Goal: Transaction & Acquisition: Purchase product/service

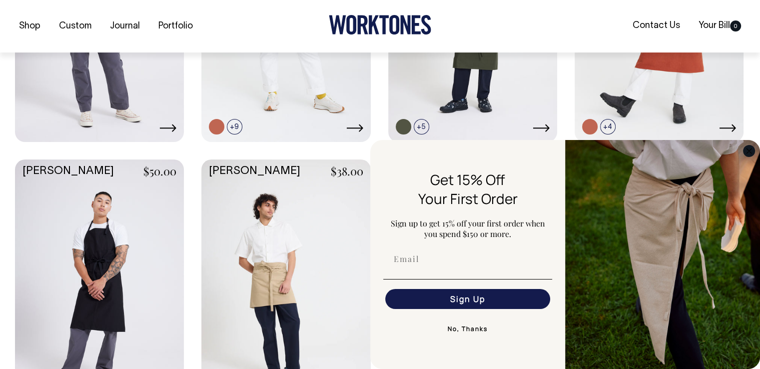
scroll to position [419, 0]
click at [747, 152] on icon "Close dialog" at bounding box center [748, 150] width 5 height 5
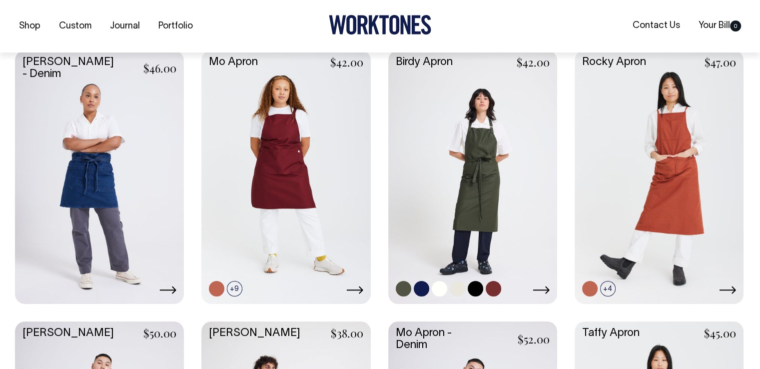
scroll to position [257, 0]
click at [517, 163] on link at bounding box center [472, 175] width 169 height 251
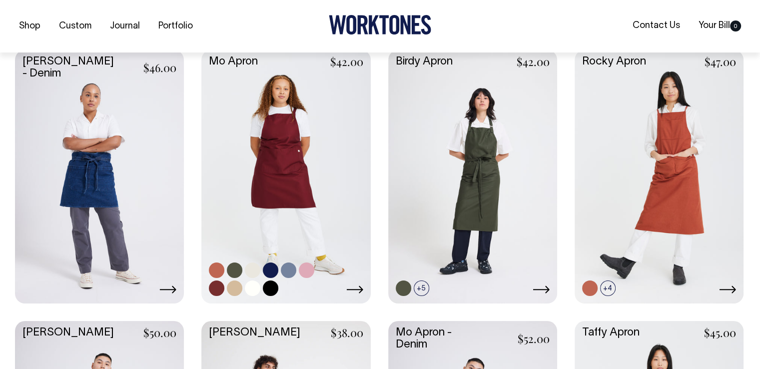
click at [322, 148] on link at bounding box center [285, 175] width 169 height 251
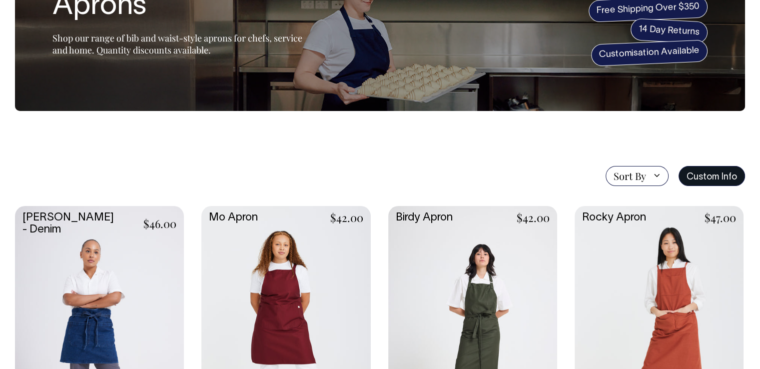
scroll to position [102, 0]
click at [707, 174] on link "Custom Info" at bounding box center [711, 175] width 66 height 20
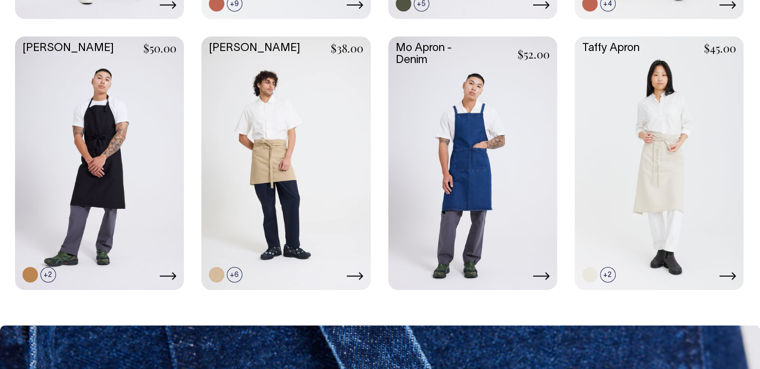
scroll to position [541, 0]
click at [186, 278] on div "Bobby Apron - Denim $46.00" at bounding box center [380, 28] width 730 height 524
click at [115, 245] on link at bounding box center [99, 161] width 169 height 251
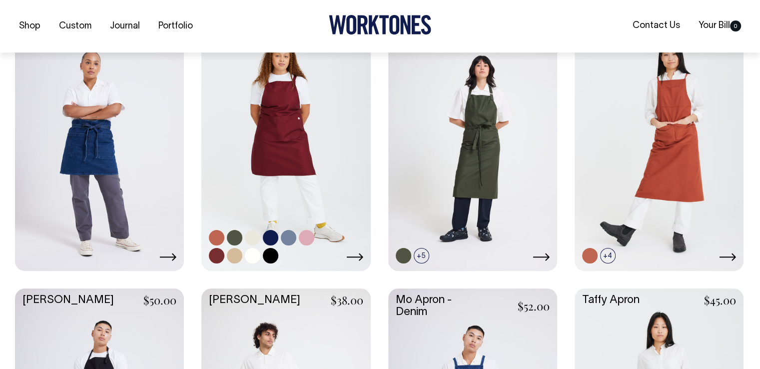
scroll to position [290, 0]
click at [282, 172] on link at bounding box center [285, 142] width 169 height 251
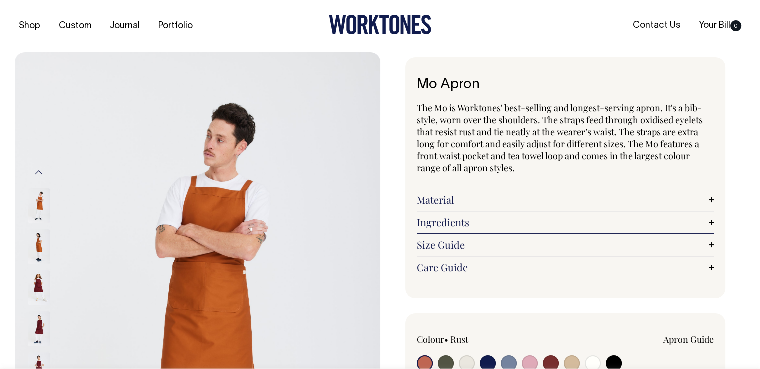
click at [442, 362] on input "radio" at bounding box center [446, 363] width 16 height 16
radio input "true"
select select "Olive"
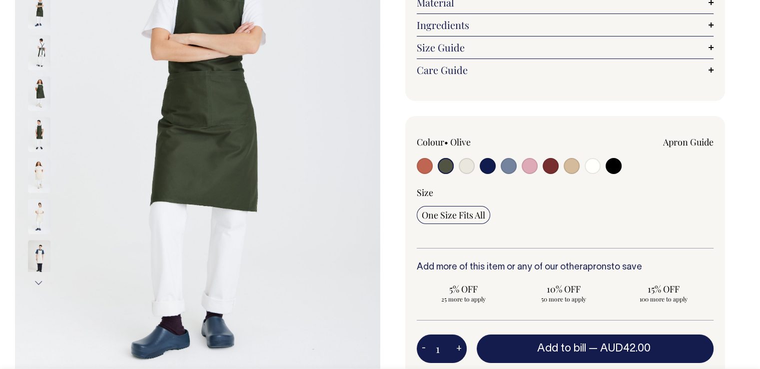
scroll to position [198, 0]
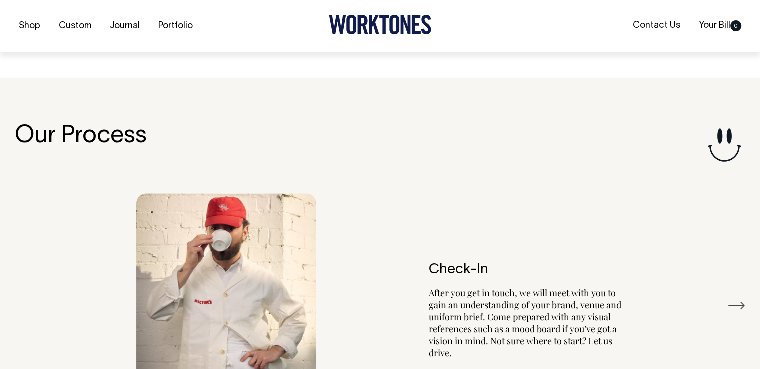
scroll to position [1049, 0]
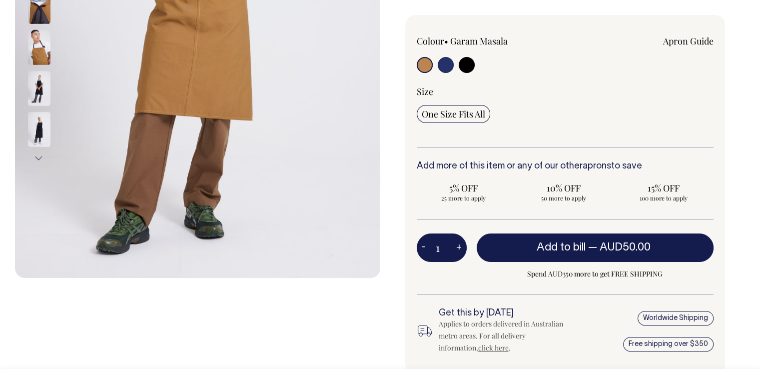
scroll to position [322, 0]
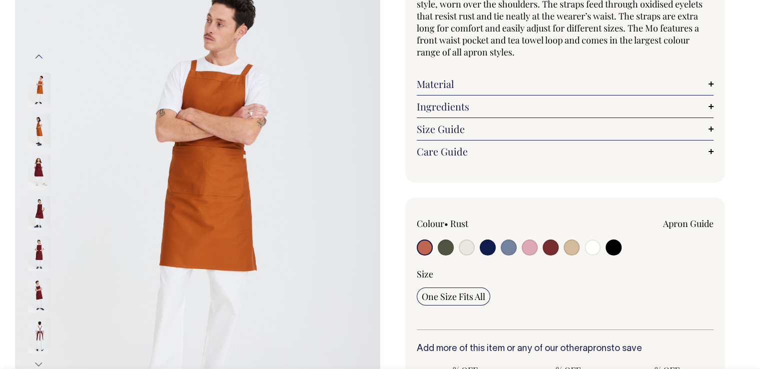
click at [441, 254] on label at bounding box center [446, 248] width 16 height 18
click at [441, 254] on input "radio" at bounding box center [446, 247] width 16 height 16
radio input "true"
select select "Olive"
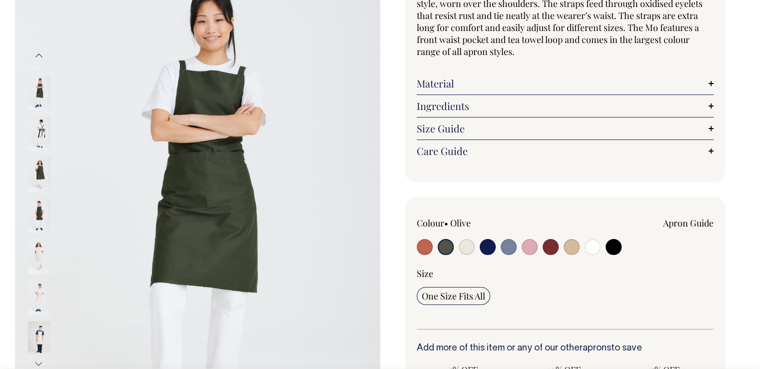
click at [442, 248] on input "radio" at bounding box center [446, 247] width 16 height 16
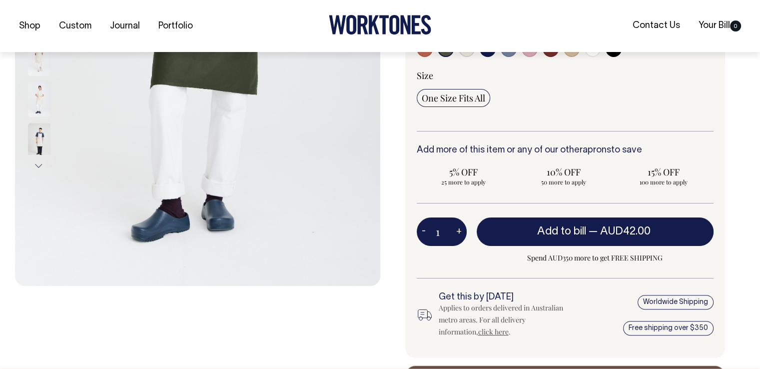
scroll to position [315, 0]
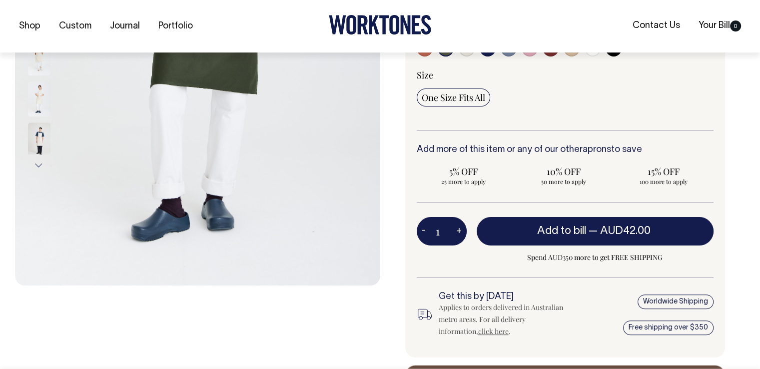
click at [451, 147] on h6 "Add more of this item or any of our other aprons to save" at bounding box center [565, 150] width 297 height 10
click at [631, 148] on h6 "Add more of this item or any of our other aprons to save" at bounding box center [565, 150] width 297 height 10
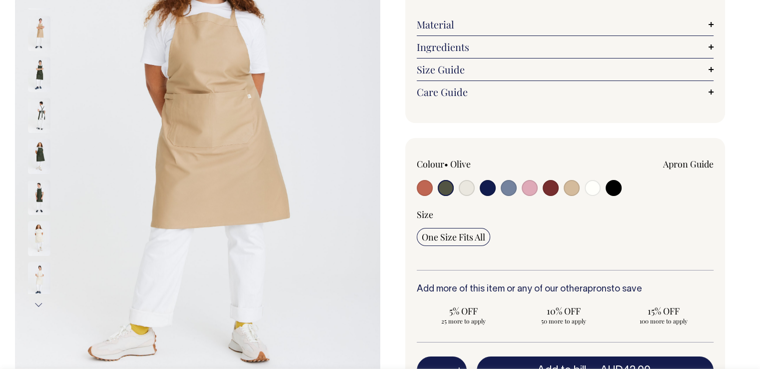
scroll to position [175, 0]
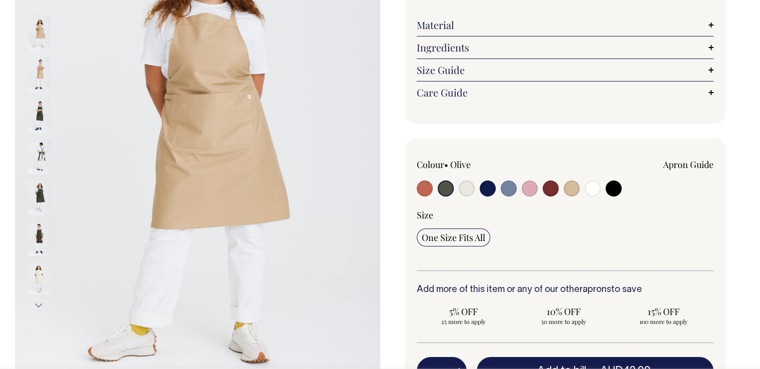
click at [446, 190] on input "radio" at bounding box center [446, 188] width 16 height 16
click at [445, 189] on input "radio" at bounding box center [446, 188] width 16 height 16
click at [450, 163] on div "Colour • Olive" at bounding box center [476, 164] width 119 height 12
click at [38, 104] on img at bounding box center [39, 115] width 22 height 35
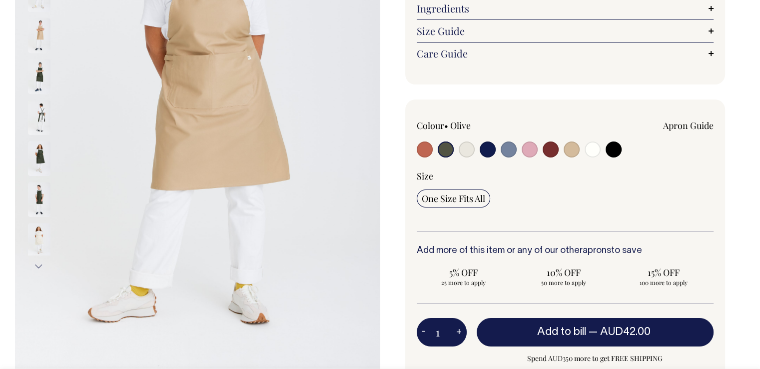
scroll to position [215, 0]
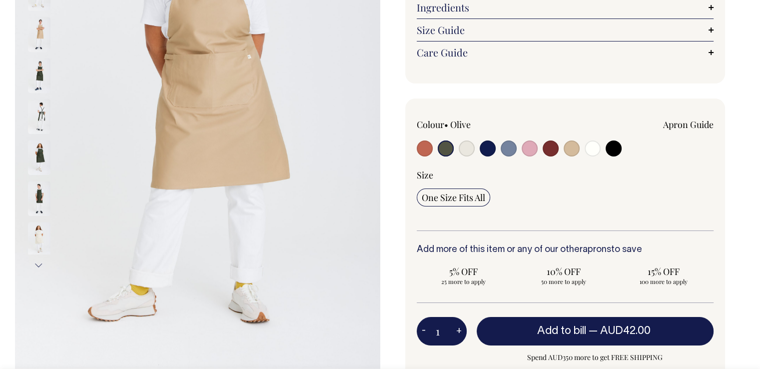
click at [40, 114] on img at bounding box center [39, 116] width 22 height 35
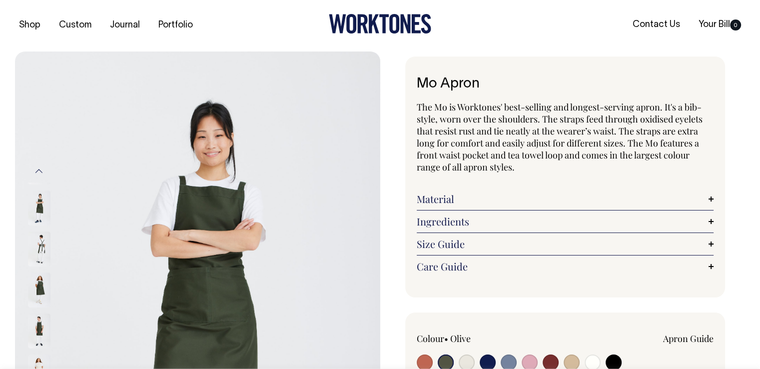
scroll to position [0, 0]
click at [575, 142] on span "The Mo is Worktones' best-selling and longest-serving apron. It's a bib-style, …" at bounding box center [560, 137] width 286 height 72
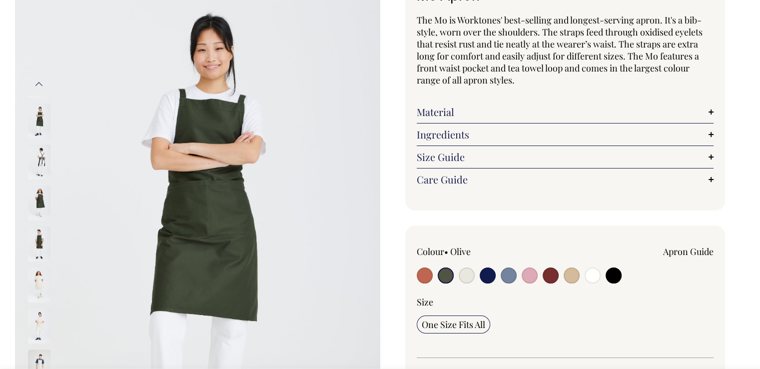
scroll to position [88, 0]
click at [569, 268] on input "radio" at bounding box center [571, 275] width 16 height 16
radio input "true"
select select "Khaki"
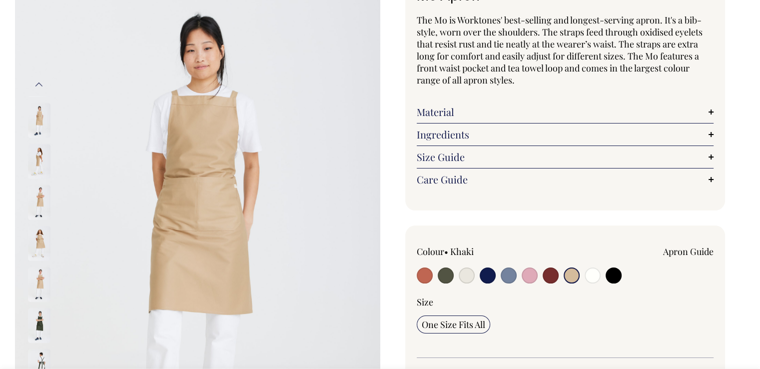
click at [448, 278] on input "radio" at bounding box center [446, 275] width 16 height 16
radio input "true"
select select "Olive"
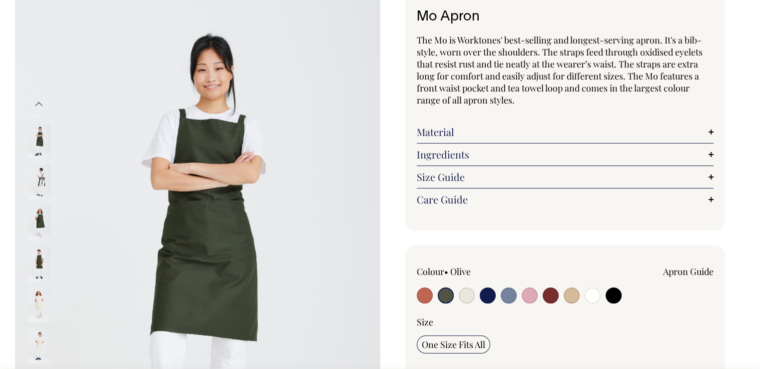
scroll to position [67, 0]
